Goal: Use online tool/utility: Utilize a website feature to perform a specific function

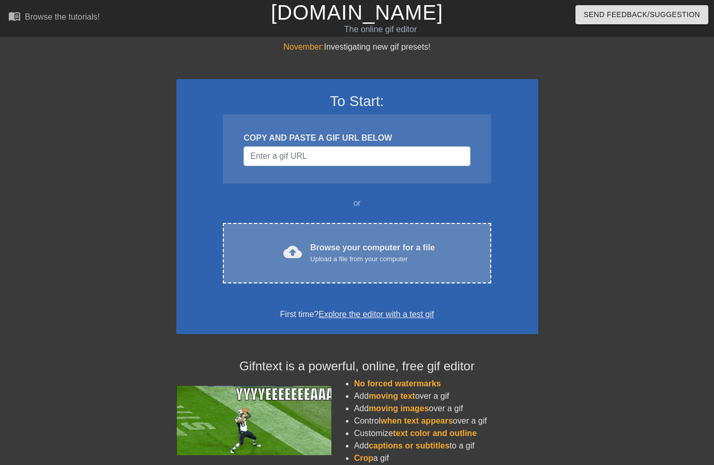
click at [301, 253] on span "cloud_upload" at bounding box center [292, 251] width 19 height 19
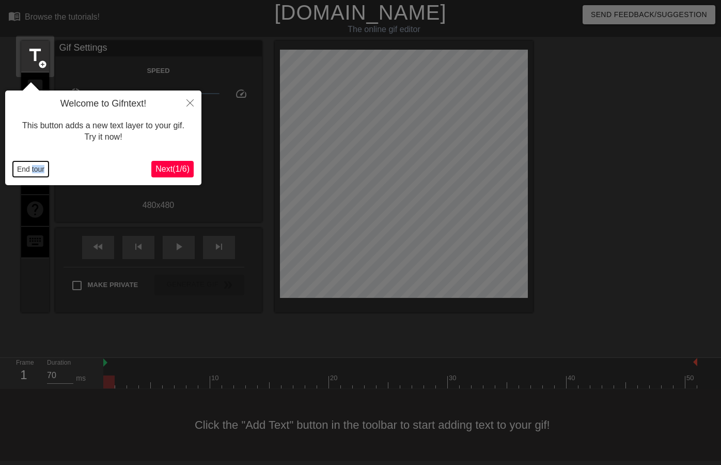
click at [24, 166] on button "End tour" at bounding box center [31, 169] width 36 height 16
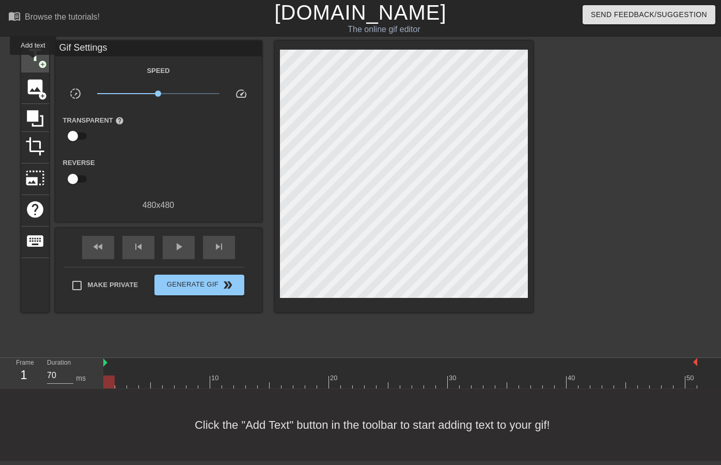
click at [34, 62] on span "title" at bounding box center [35, 55] width 20 height 20
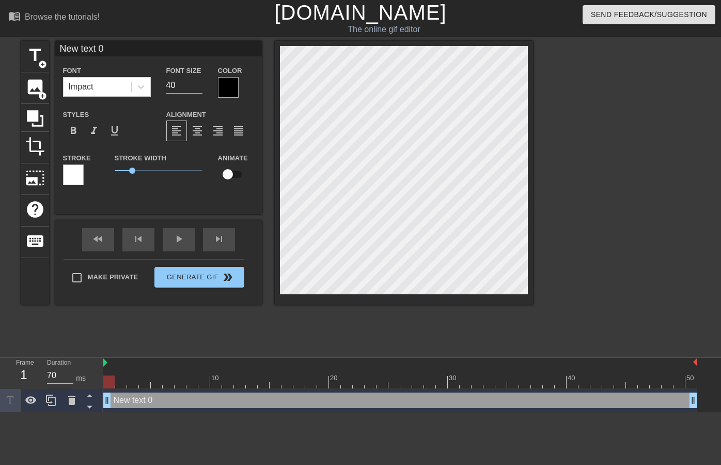
scroll to position [2, 2]
type input "G"
type textarea "G"
type input "GE"
type textarea "GE"
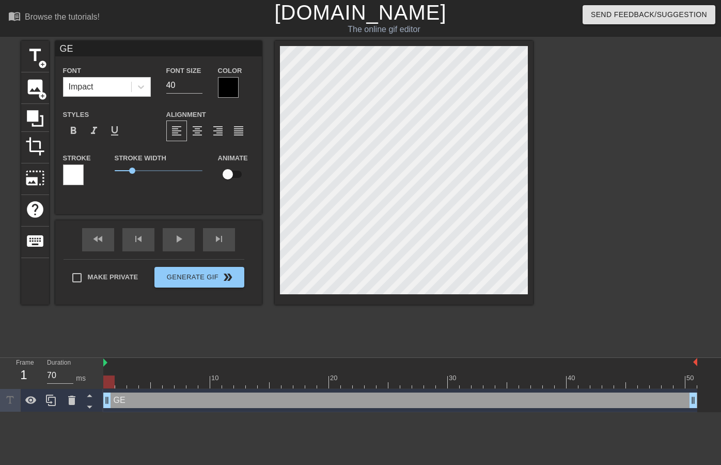
type input "GER"
type textarea "GER"
type input "GERM"
type textarea "GERM"
type input "GERMA"
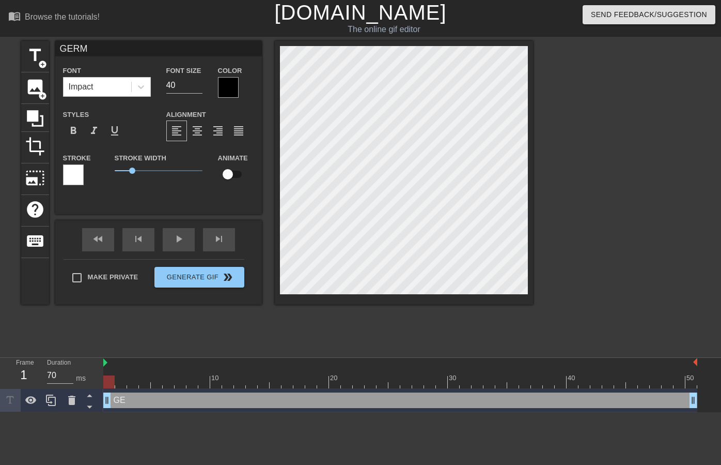
type textarea "GERMA"
type input "GERMAN"
type textarea "GERMAN"
type input "GERMAN"
type textarea "GERMAN"
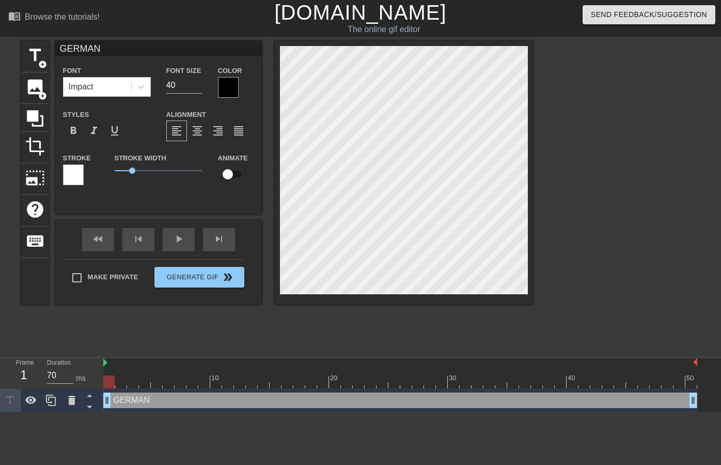
type input "GERMAN U"
type textarea "GERMAN U"
type input "GERMAN UN"
type textarea "GERMAN UN"
type input "GERMAN UNI"
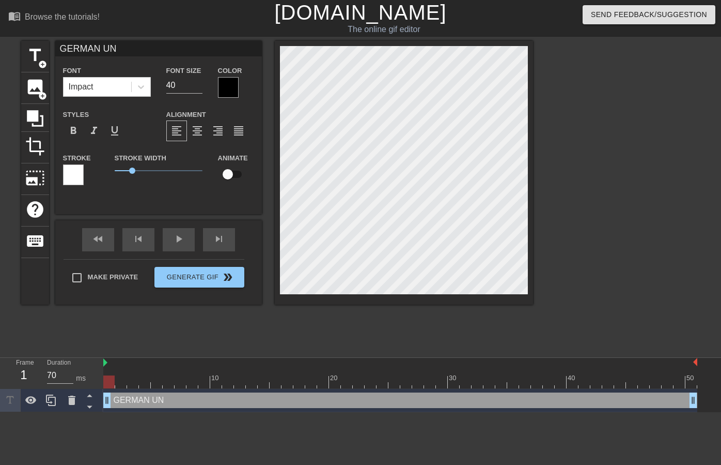
type textarea "GERMAN UNI"
type input "GERMAN UNIT"
type textarea "GERMAN UNIT"
type input "GERMAN UNITY"
type textarea "GERMAN UNITY"
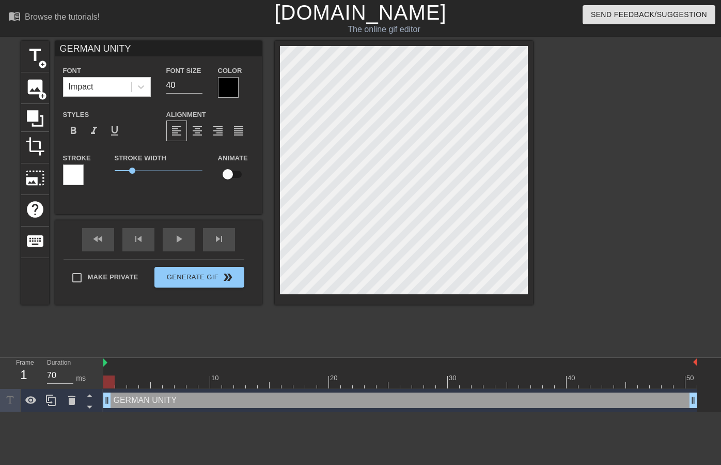
type input "GERMAN UNITY"
type textarea "GERMAN UNITY"
type input "GERMAN UNITY D"
type textarea "GERMAN UNITY D"
type input "GERMAN UNITY DA"
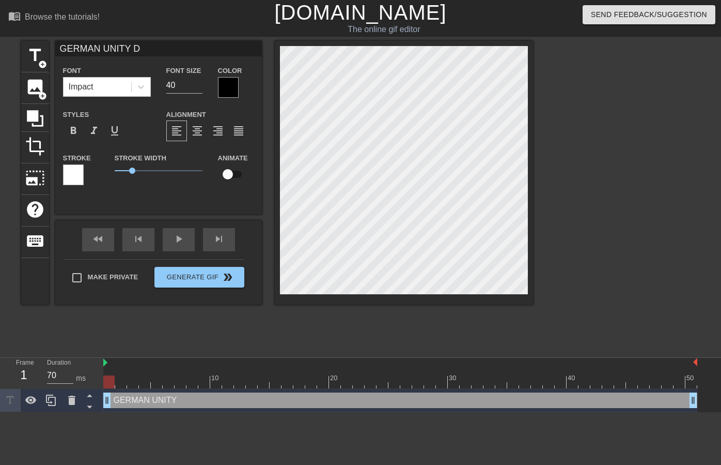
type textarea "GERMAN UNITY DA"
type input "[DATE][DATE]"
type textarea "[DATE][DATE]"
click at [73, 173] on div at bounding box center [73, 174] width 21 height 21
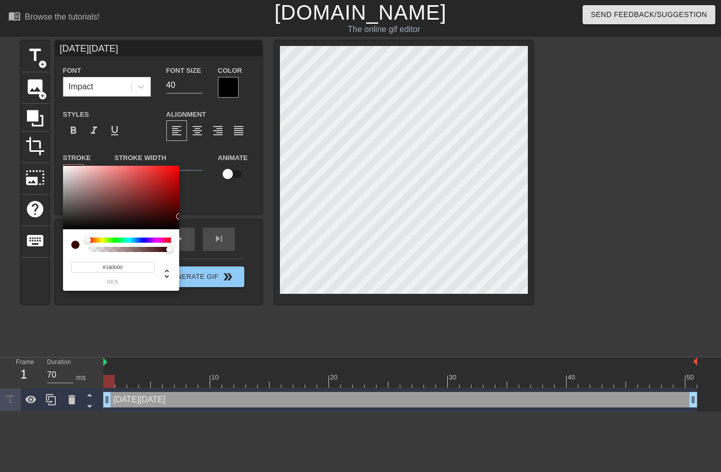
type input "#000000"
drag, startPoint x: 135, startPoint y: 209, endPoint x: 177, endPoint y: 234, distance: 48.4
click at [177, 234] on div "#000000 hex" at bounding box center [121, 229] width 116 height 126
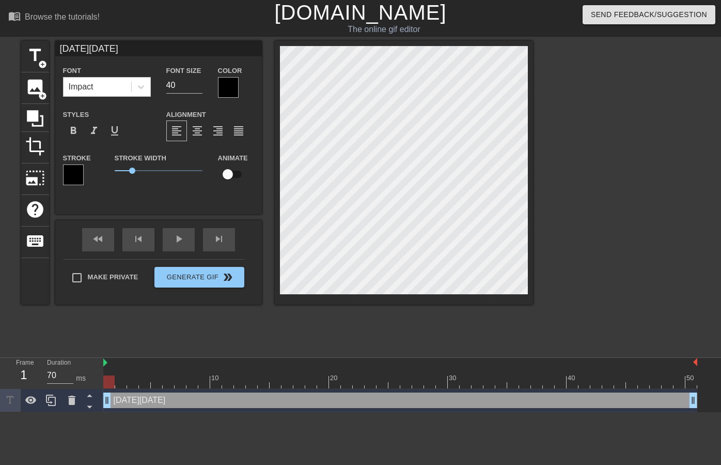
click at [222, 80] on div at bounding box center [228, 87] width 21 height 21
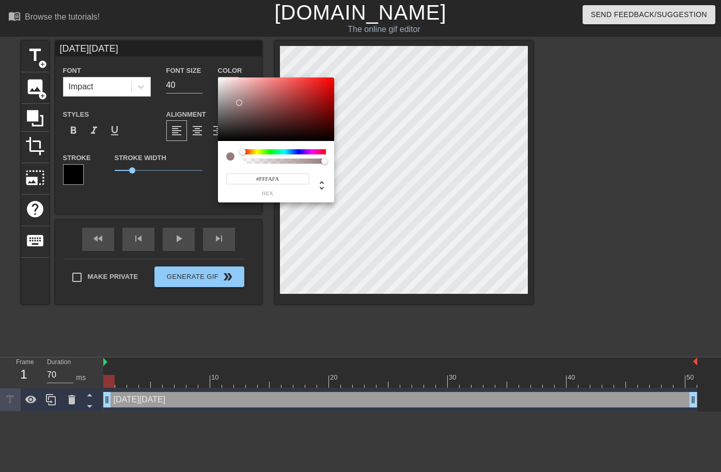
type input "#FFFFFF"
drag, startPoint x: 239, startPoint y: 103, endPoint x: 184, endPoint y: 67, distance: 66.1
click at [195, 67] on div "#FFFFFF hex" at bounding box center [360, 236] width 721 height 472
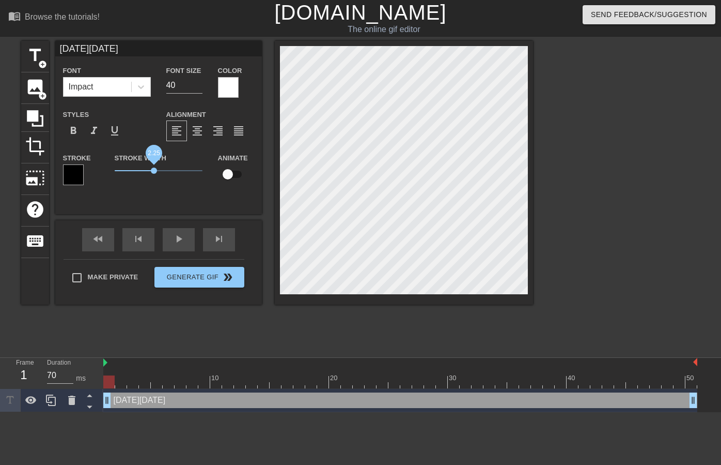
drag, startPoint x: 140, startPoint y: 172, endPoint x: 256, endPoint y: 193, distance: 118.7
click at [153, 172] on span "2.25" at bounding box center [154, 170] width 6 height 6
click at [647, 184] on div at bounding box center [623, 196] width 155 height 310
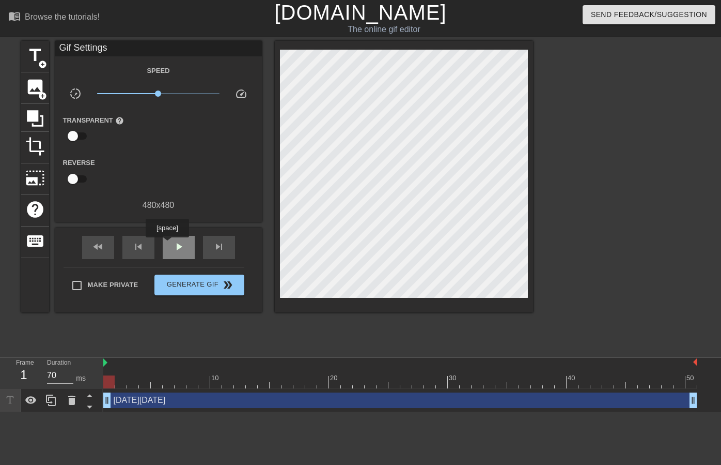
click at [168, 244] on div "play_arrow" at bounding box center [179, 247] width 32 height 23
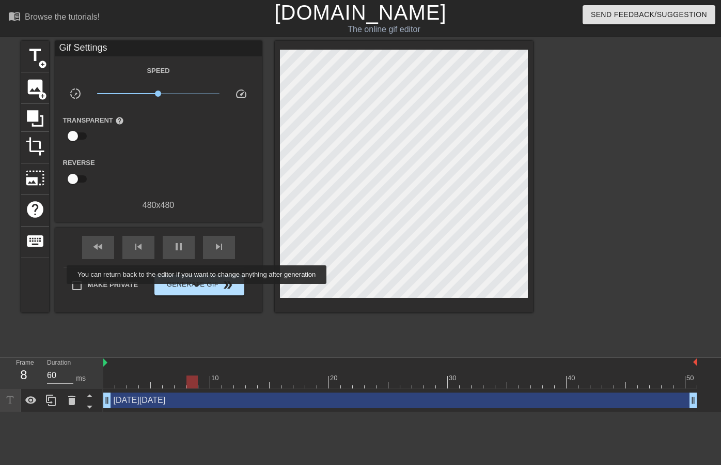
type input "70"
click at [200, 287] on span "Generate Gif double_arrow" at bounding box center [199, 285] width 81 height 12
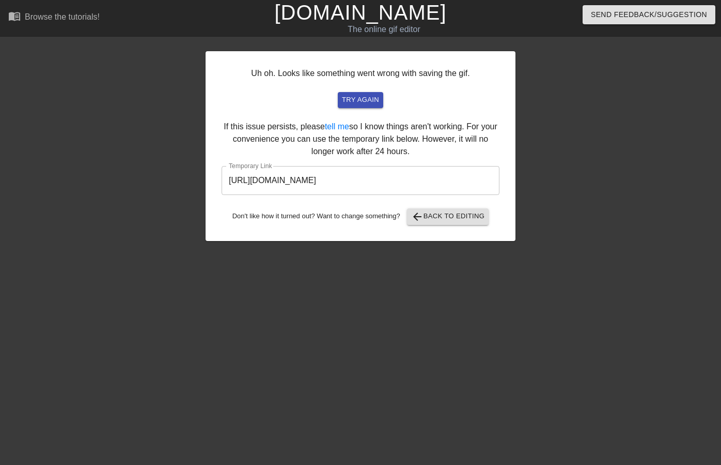
click at [453, 182] on input "[URL][DOMAIN_NAME]" at bounding box center [361, 180] width 278 height 29
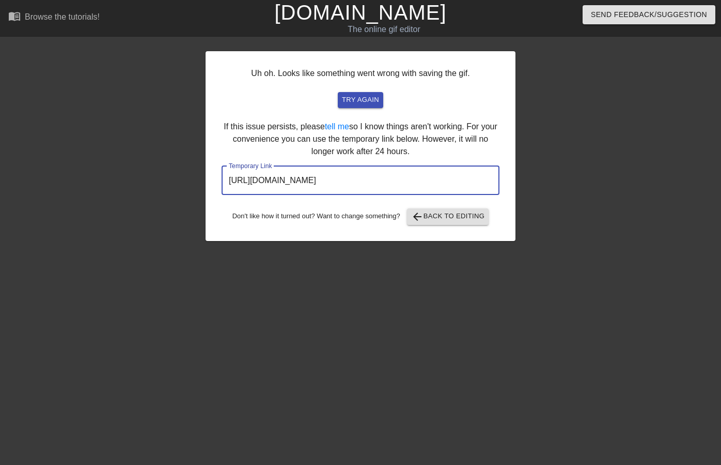
drag, startPoint x: 442, startPoint y: 181, endPoint x: 225, endPoint y: 182, distance: 216.5
click at [225, 182] on input "[URL][DOMAIN_NAME]" at bounding box center [361, 180] width 278 height 29
